Goal: Information Seeking & Learning: Learn about a topic

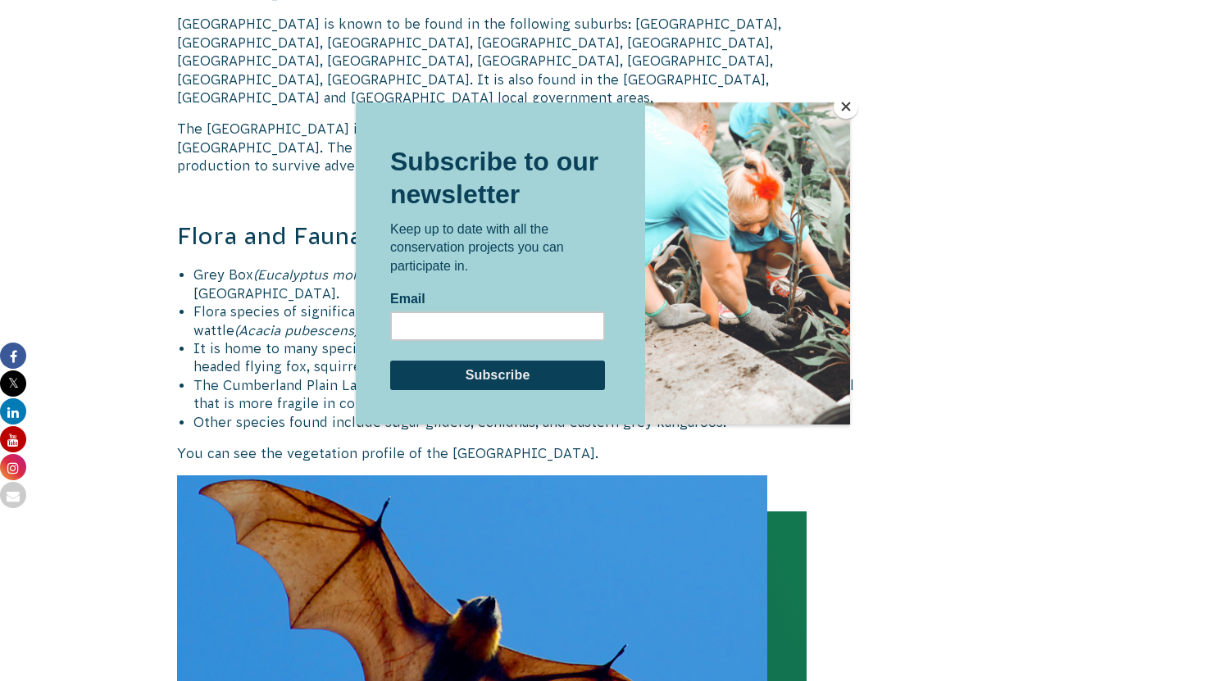
scroll to position [1746, 0]
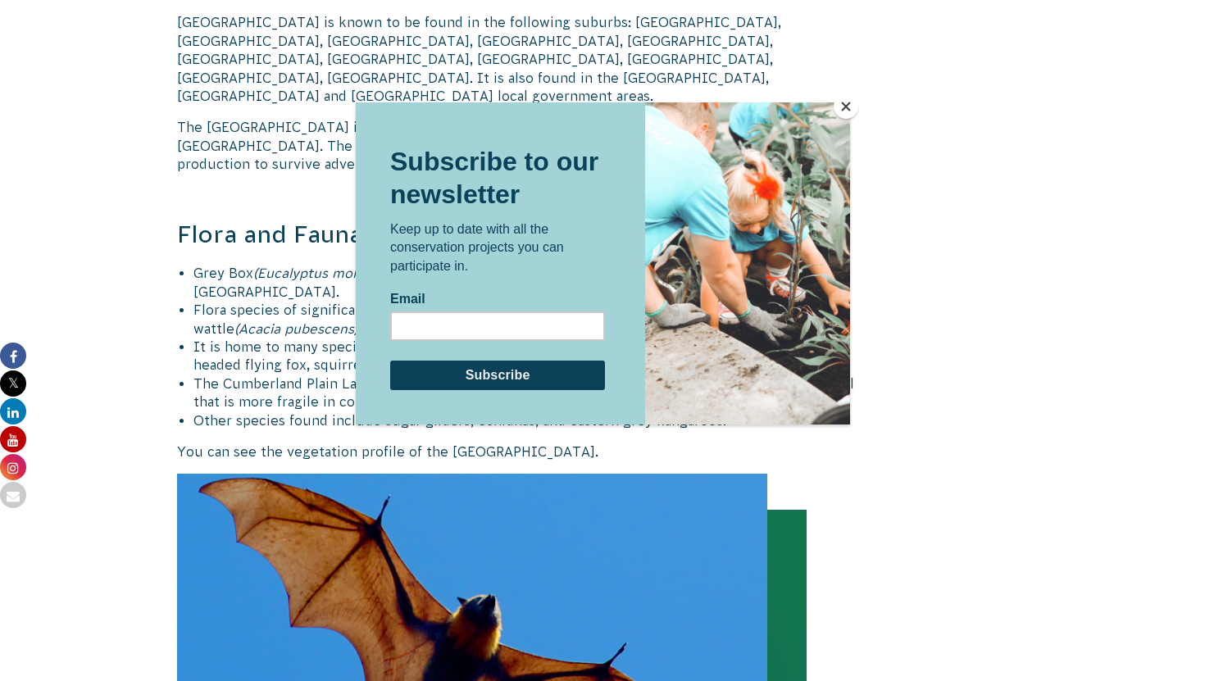
click at [843, 104] on button "Close" at bounding box center [846, 106] width 25 height 25
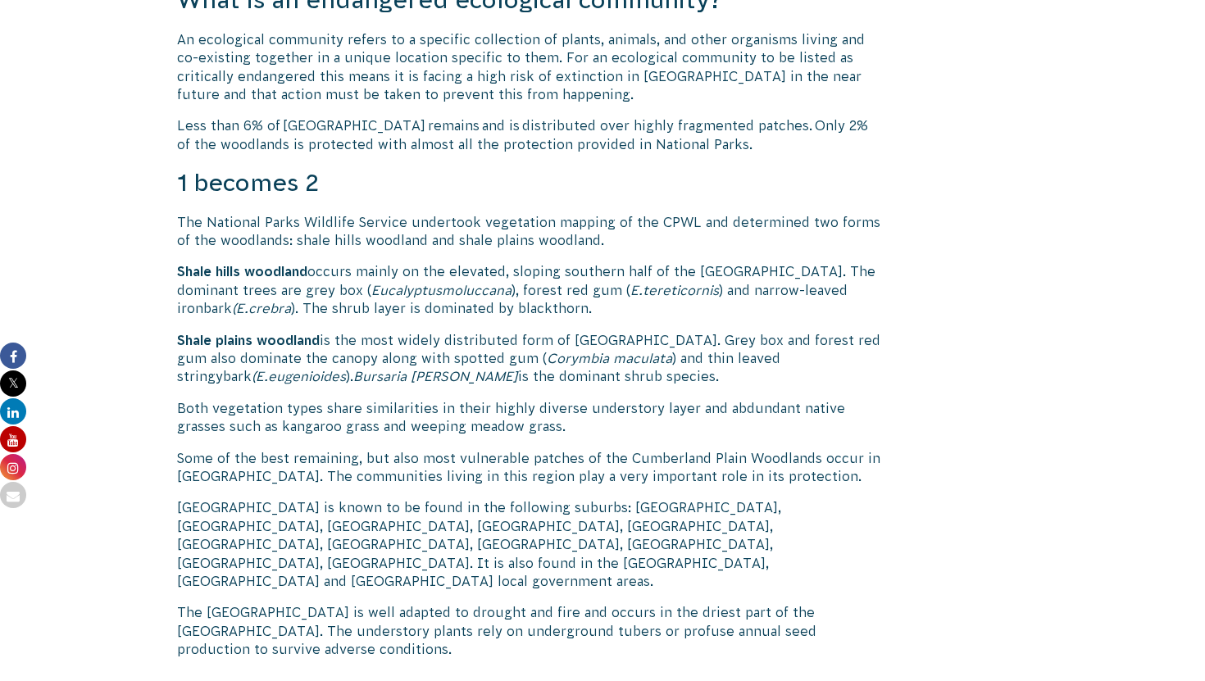
scroll to position [1270, 0]
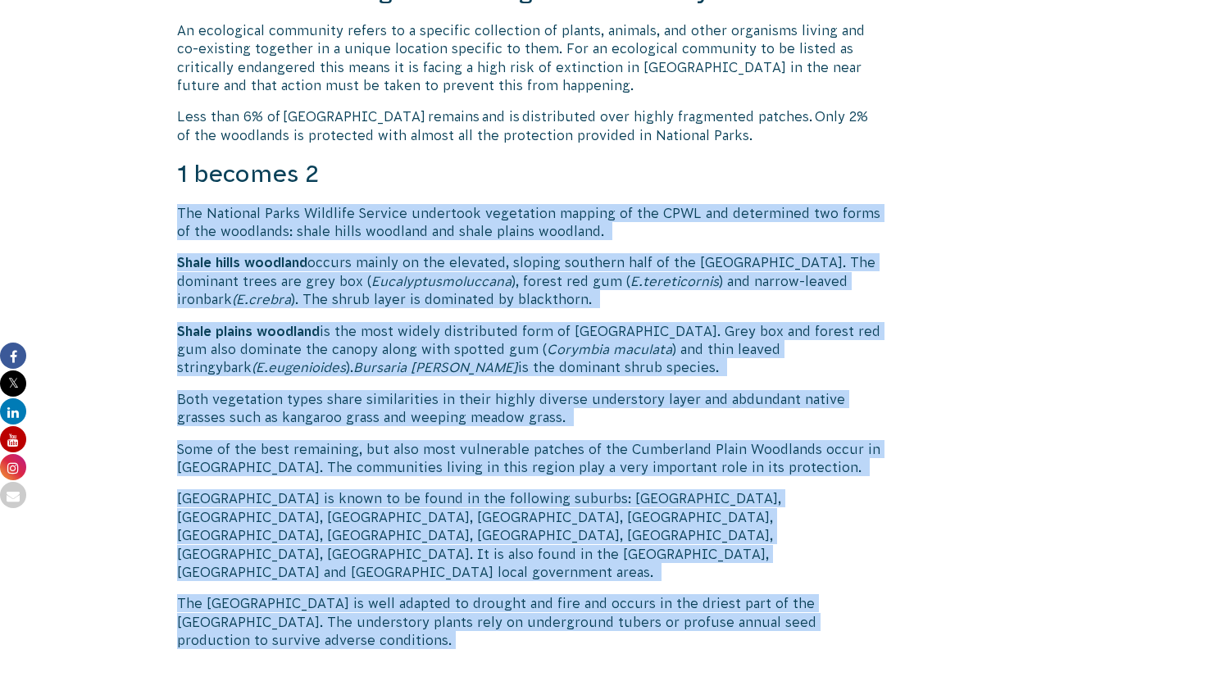
drag, startPoint x: 179, startPoint y: 212, endPoint x: 430, endPoint y: 607, distance: 467.8
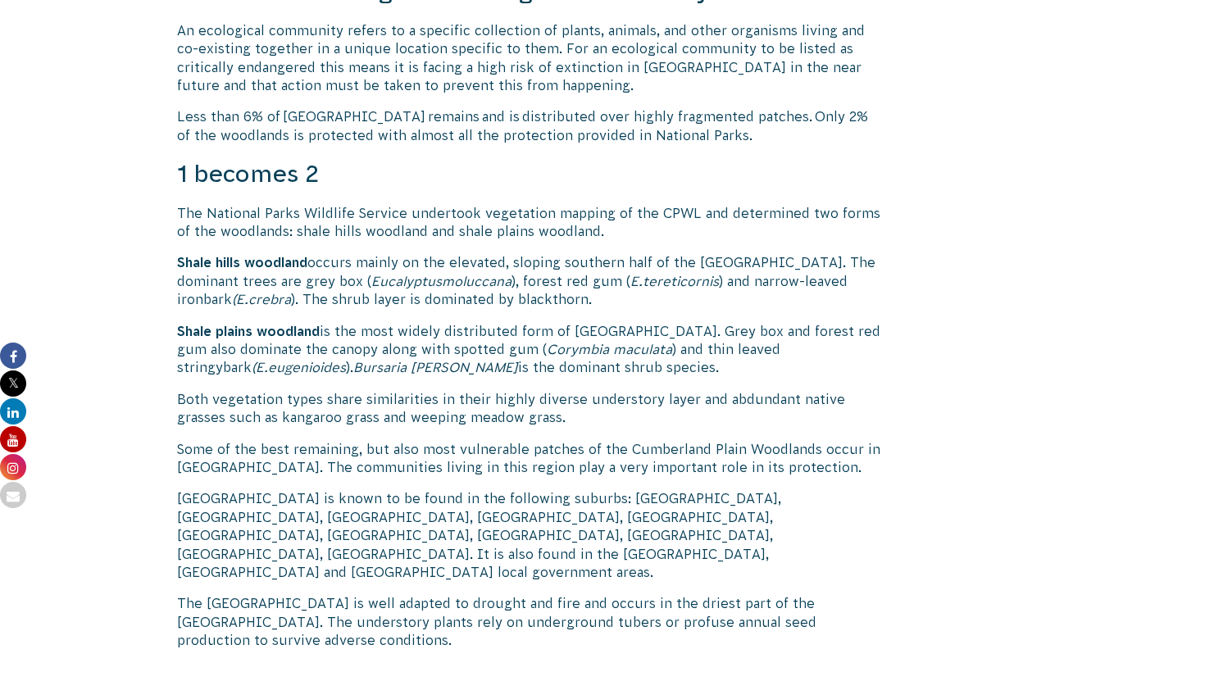
click at [435, 597] on p "The [GEOGRAPHIC_DATA] is well adapted to drought and fire and occurs in the dri…" at bounding box center [528, 621] width 703 height 55
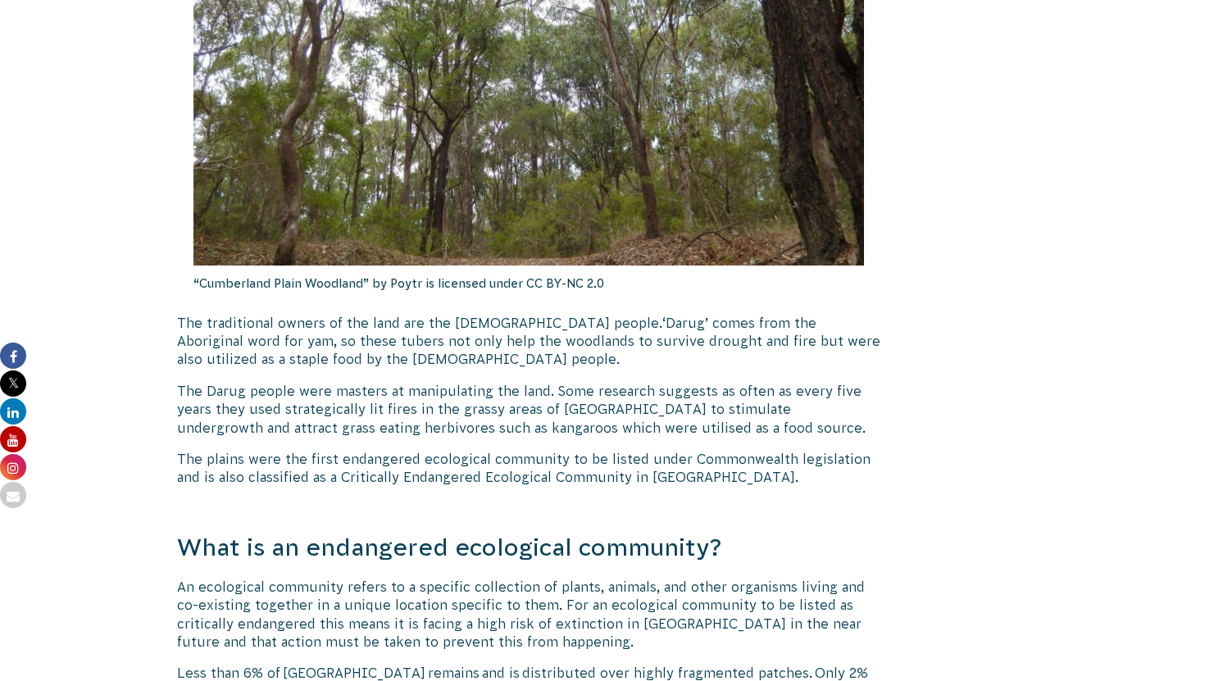
scroll to position [1192, 0]
